Goal: Task Accomplishment & Management: Check status

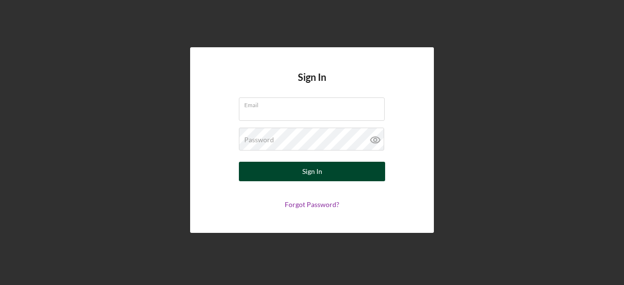
type input "[EMAIL_ADDRESS][DOMAIN_NAME]"
click at [312, 173] on div "Sign In" at bounding box center [312, 171] width 20 height 19
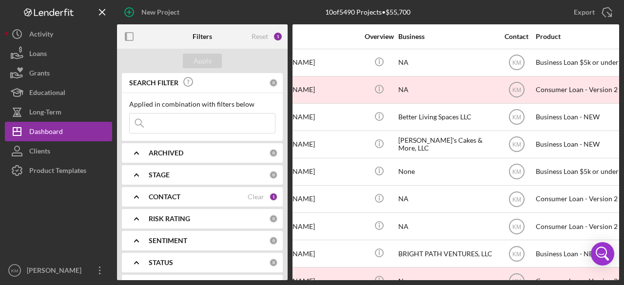
scroll to position [0, 66]
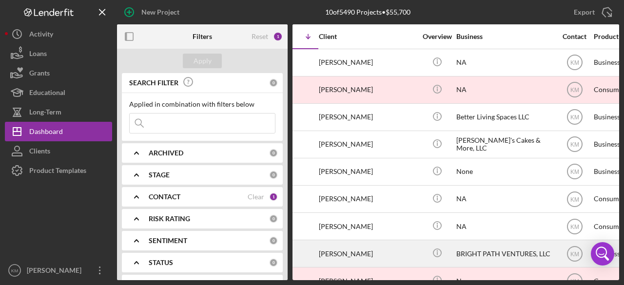
click at [503, 249] on div "BRIGHT PATH VENTURES, LLC" at bounding box center [504, 254] width 97 height 26
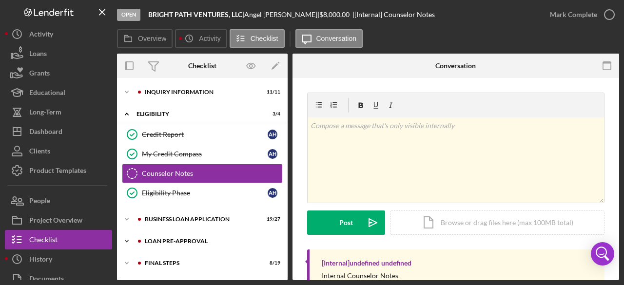
click at [126, 241] on icon "Icon/Expander" at bounding box center [126, 240] width 19 height 19
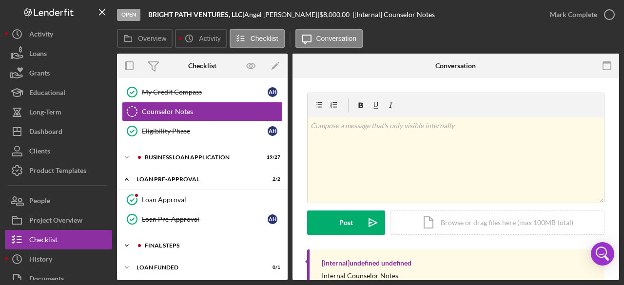
click at [128, 244] on icon "Icon/Expander" at bounding box center [126, 245] width 19 height 19
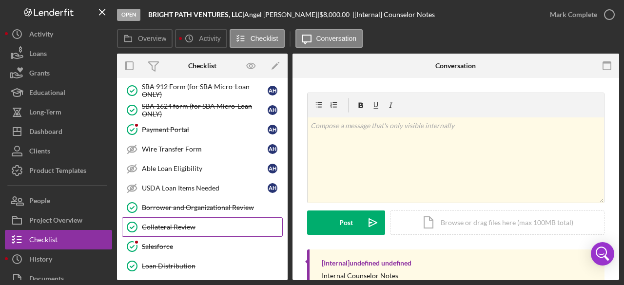
scroll to position [354, 0]
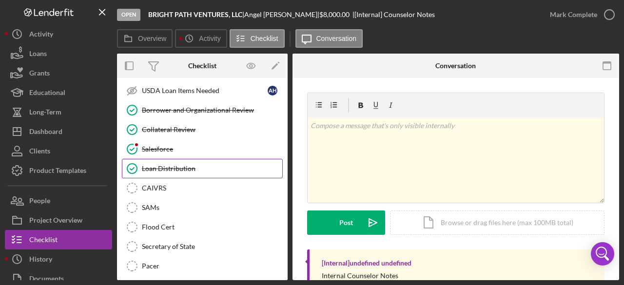
click at [156, 165] on div "Loan Distribution" at bounding box center [212, 169] width 140 height 8
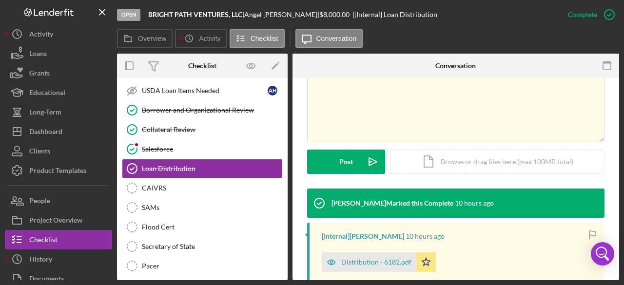
scroll to position [292, 0]
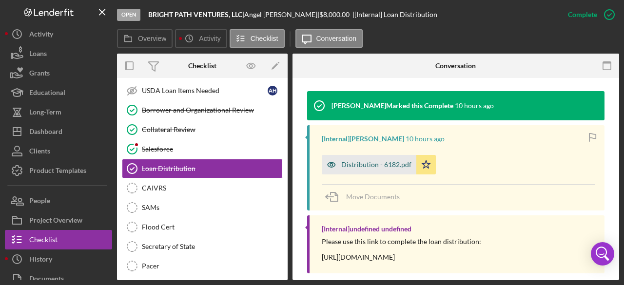
click at [376, 164] on div "Distribution - 6182.pdf" at bounding box center [376, 165] width 70 height 8
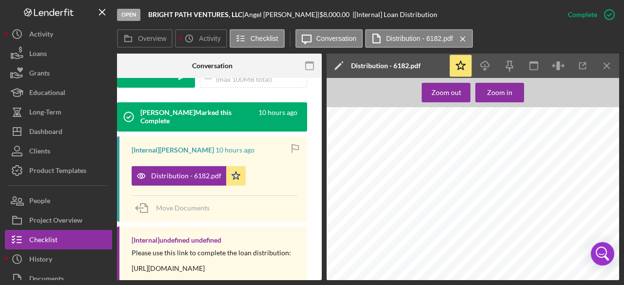
scroll to position [1032, 13]
drag, startPoint x: 371, startPoint y: 176, endPoint x: 336, endPoint y: 173, distance: 35.7
click at [336, 173] on div " Choice Neighborhood Fund 0%- No closing Cost  [PERSON_NAME] For Rehab 3%  […" at bounding box center [470, 40] width 298 height 386
drag, startPoint x: 371, startPoint y: 173, endPoint x: 342, endPoint y: 177, distance: 29.4
click at [342, 177] on div " Choice Neighborhood Fund 0%- No closing Cost  [PERSON_NAME] For Rehab 3%  […" at bounding box center [470, 40] width 298 height 386
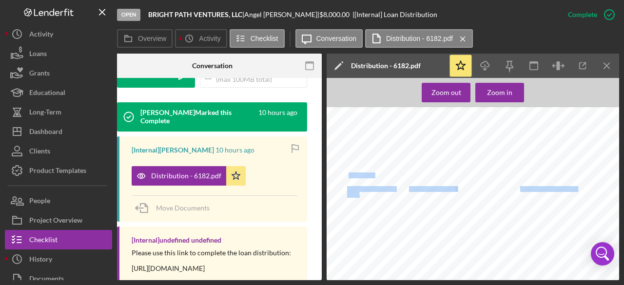
click at [373, 213] on div " Choice Neighborhood Fund 0%- No closing Cost  [PERSON_NAME] For Rehab 3%  […" at bounding box center [470, 40] width 298 height 386
click at [371, 160] on div " Choice Neighborhood Fund 0%- No closing Cost  [PERSON_NAME] For Rehab 3%  […" at bounding box center [470, 40] width 298 height 386
click at [400, 153] on div " Choice Neighborhood Fund 0%- No closing Cost  [PERSON_NAME] For Rehab 3%  […" at bounding box center [470, 40] width 298 height 386
drag, startPoint x: 368, startPoint y: 177, endPoint x: 340, endPoint y: 177, distance: 28.3
click at [340, 177] on div " Choice Neighborhood Fund 0%- No closing Cost  [PERSON_NAME] For Rehab 3%  […" at bounding box center [470, 40] width 298 height 386
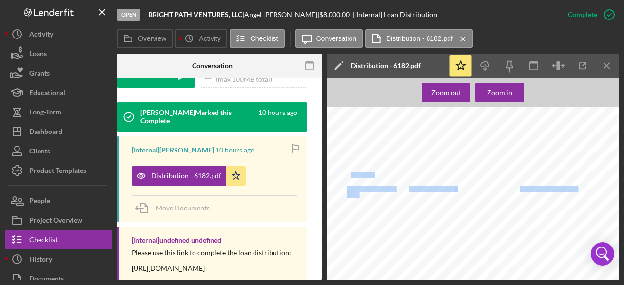
drag, startPoint x: 343, startPoint y: 172, endPoint x: 368, endPoint y: 173, distance: 24.8
click at [368, 173] on div " Choice Neighborhood Fund 0%- No closing Cost  [PERSON_NAME] For Rehab 3%  […" at bounding box center [470, 40] width 298 height 386
click at [348, 175] on span "$10,324.95" at bounding box center [361, 175] width 26 height 5
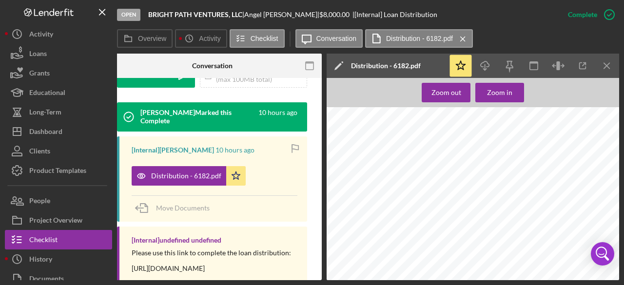
click at [348, 175] on span "$10,324.95" at bounding box center [361, 175] width 26 height 5
copy span "10,324.95"
